Goal: Information Seeking & Learning: Learn about a topic

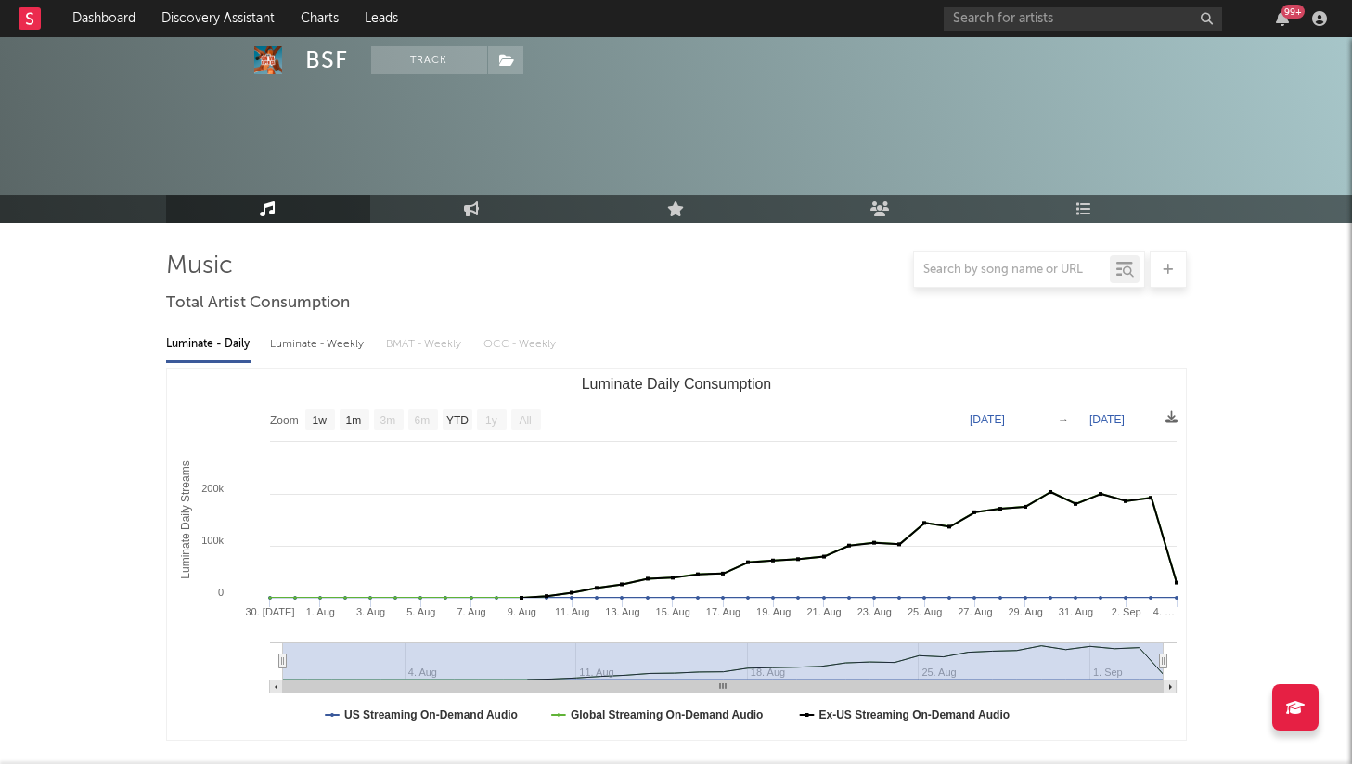
select select "1w"
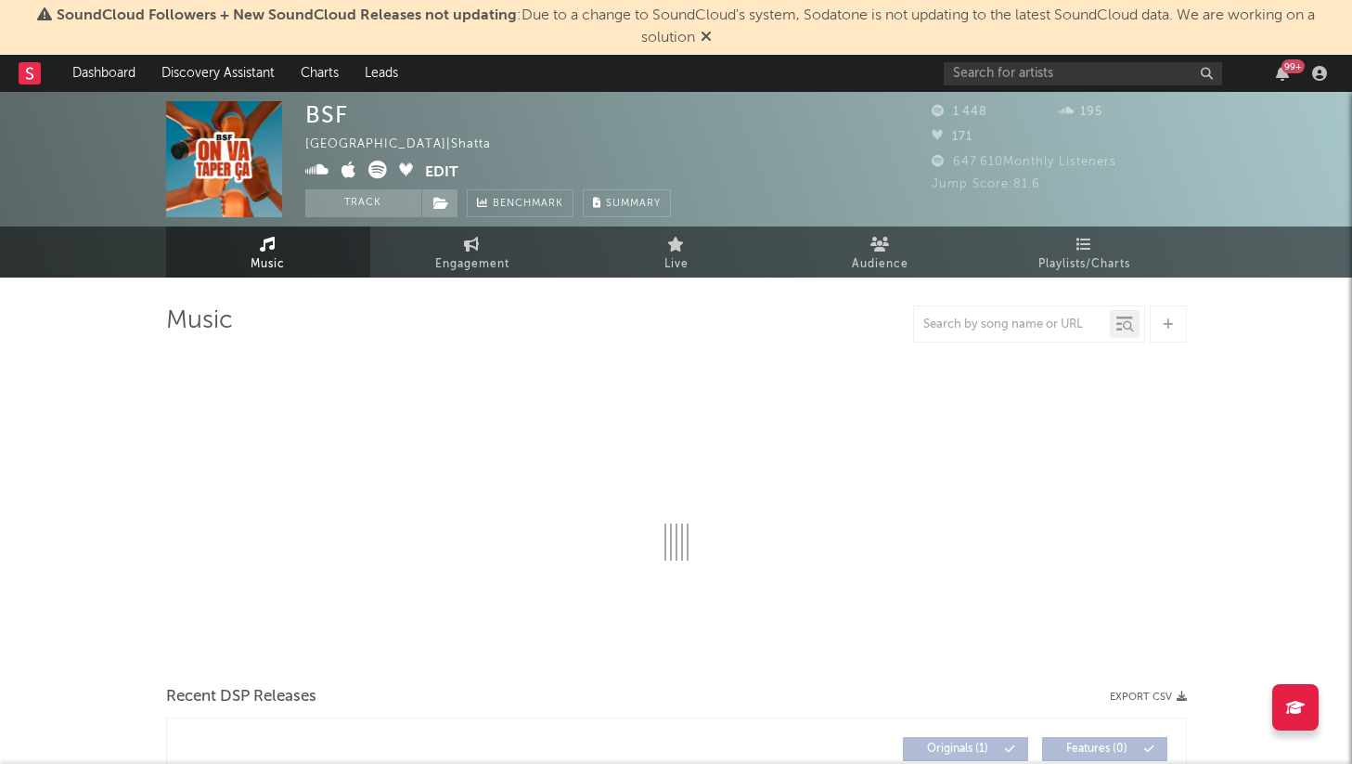
click at [702, 34] on icon at bounding box center [706, 36] width 11 height 15
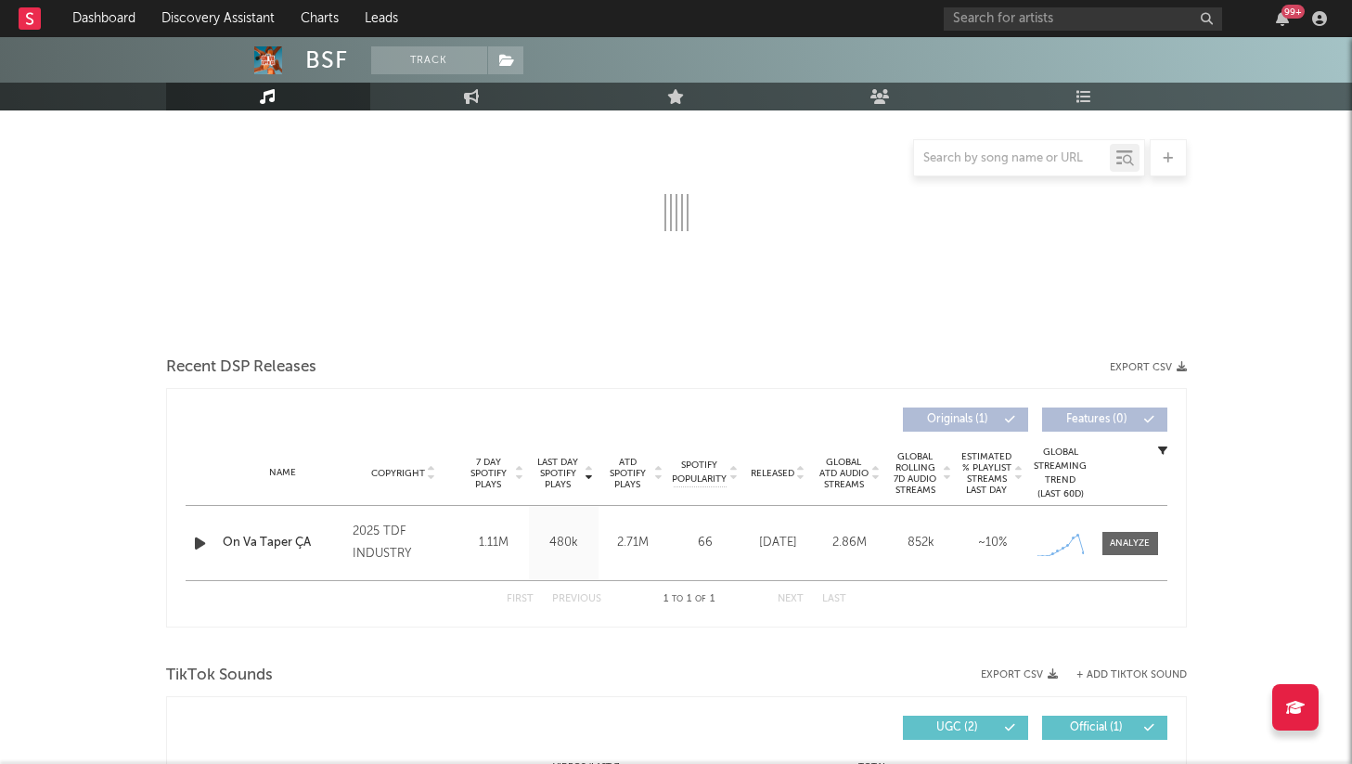
scroll to position [282, 0]
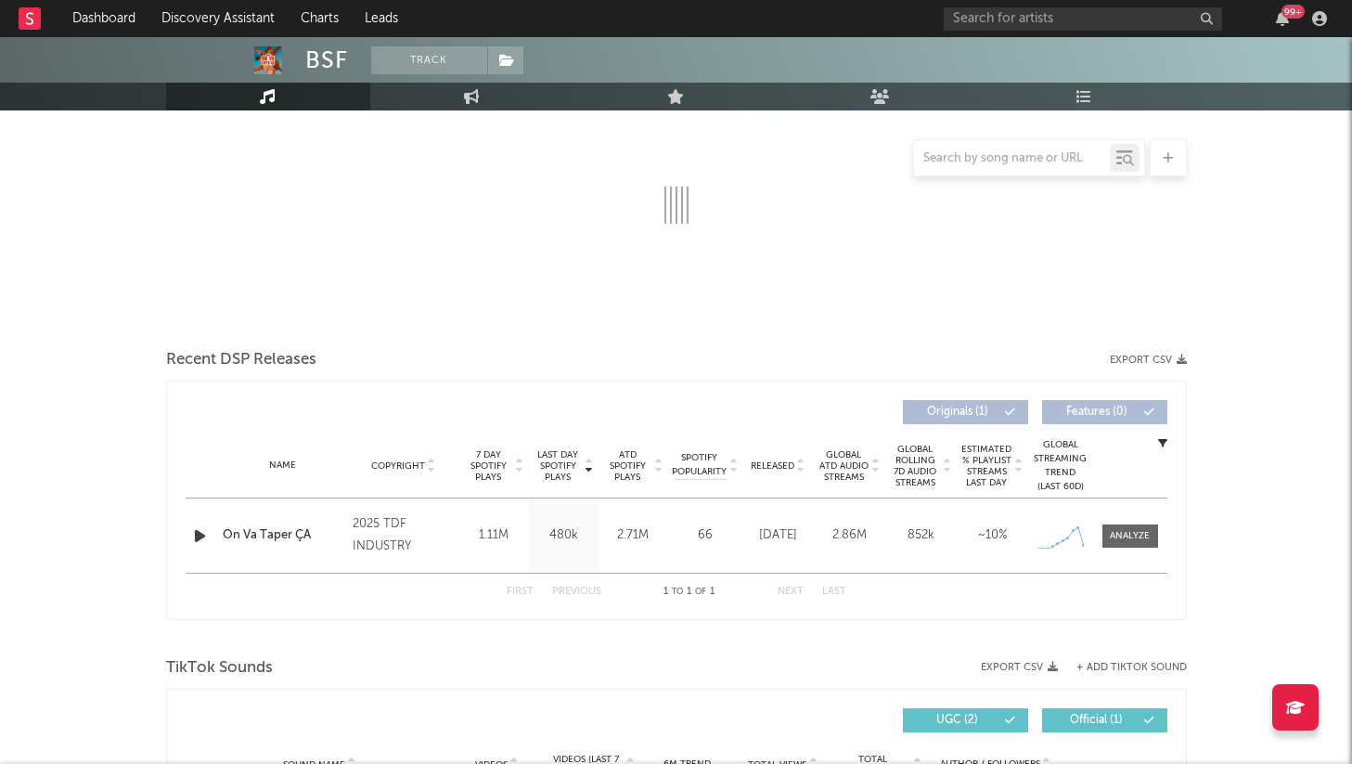
click at [1113, 563] on div "Name On Va Taper ÇA Copyright 2025 TDF INDUSTRY Label TDF INDUSTRY Album Names …" at bounding box center [677, 535] width 982 height 74
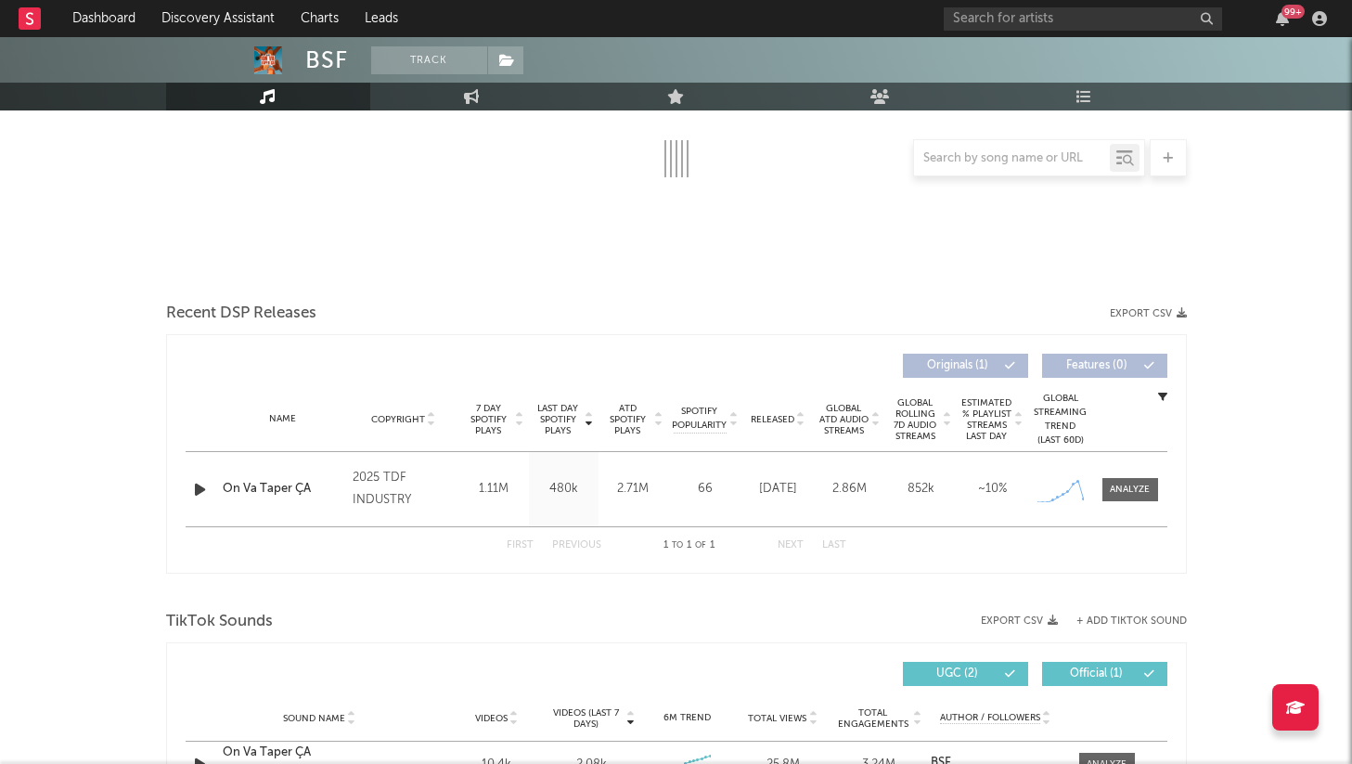
scroll to position [419, 0]
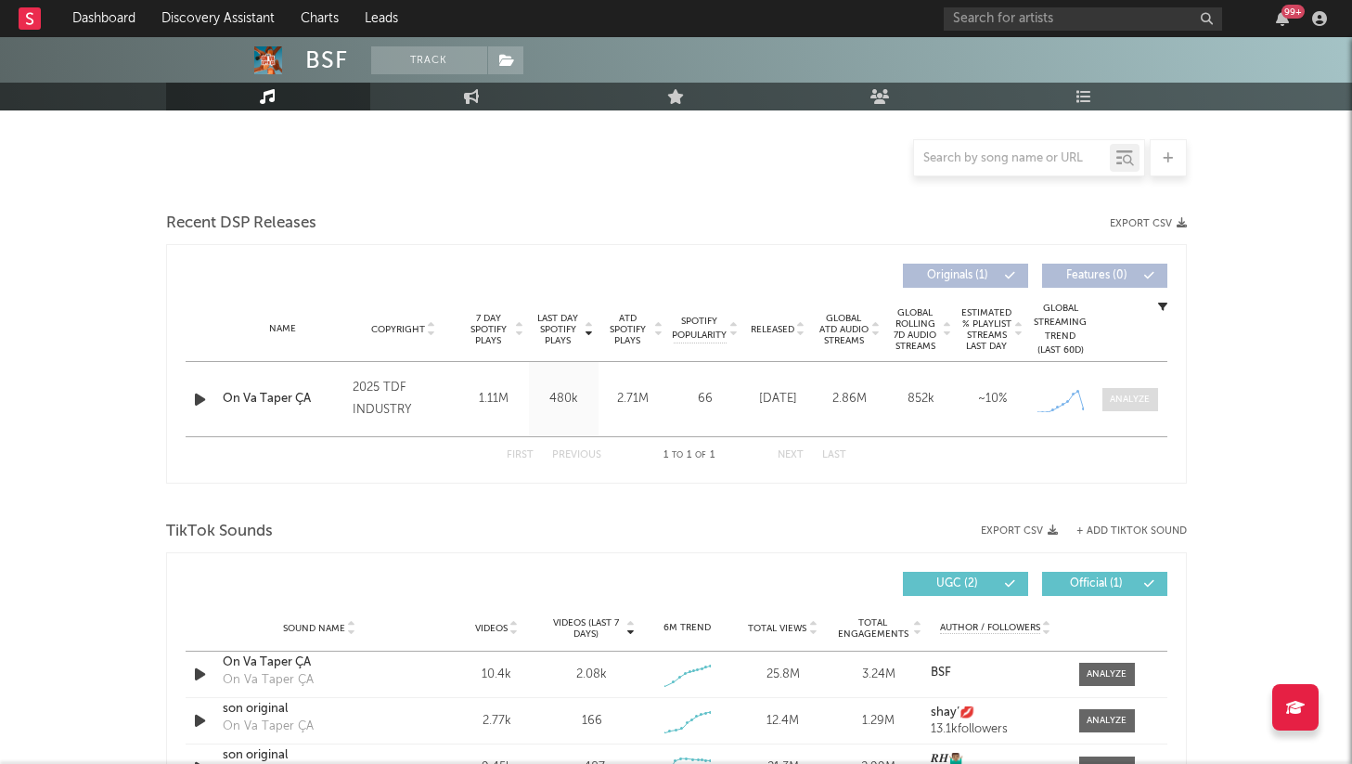
click at [1125, 398] on div at bounding box center [1130, 400] width 40 height 14
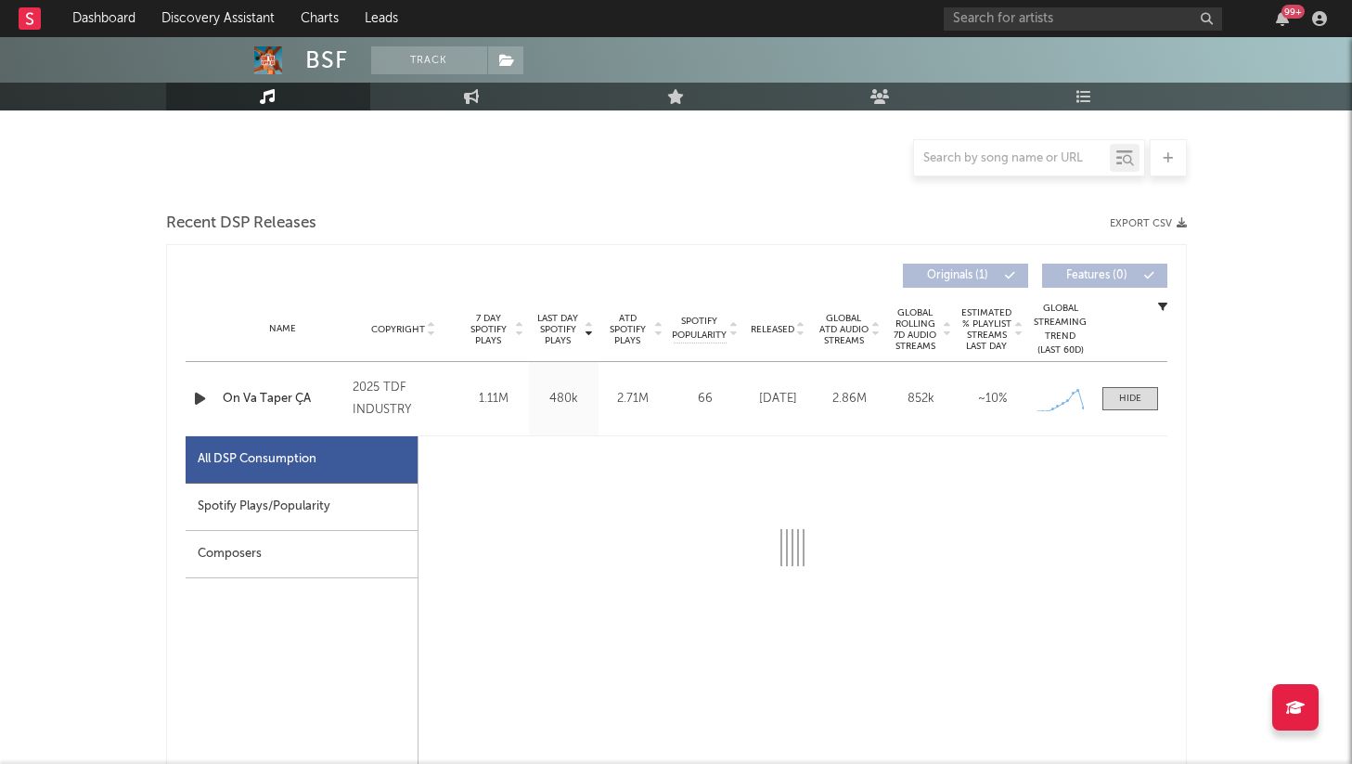
select select "1w"
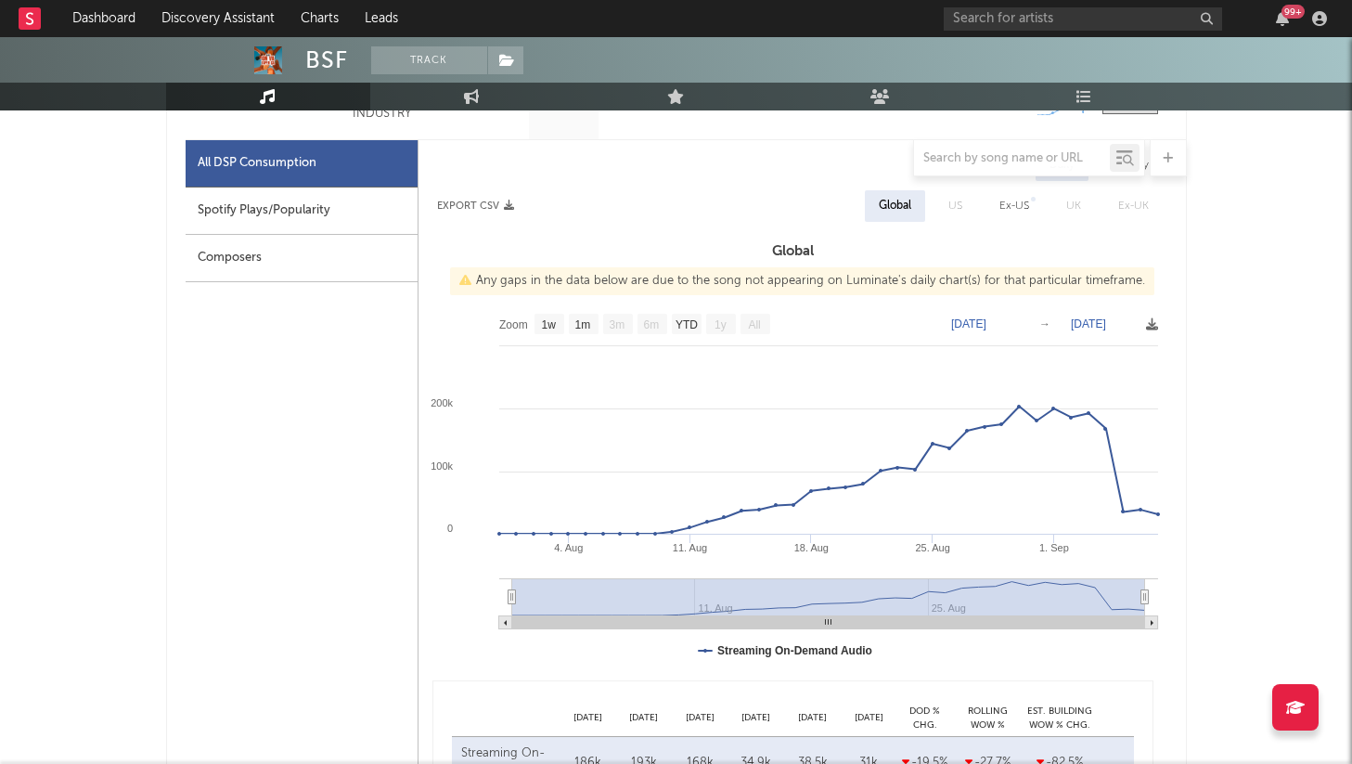
scroll to position [742, 0]
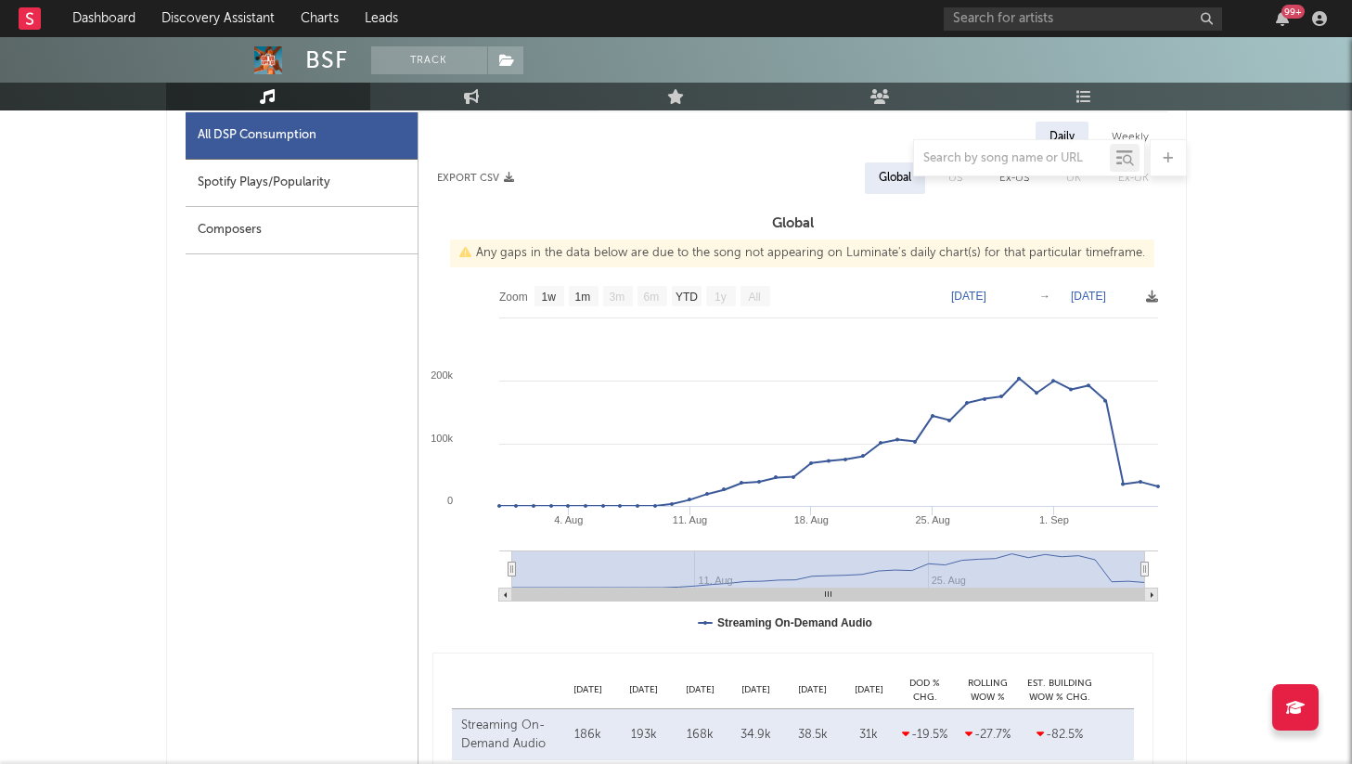
click at [241, 187] on div "Spotify Plays/Popularity" at bounding box center [302, 183] width 232 height 47
select select "1w"
